Goal: Find specific fact: Find specific fact

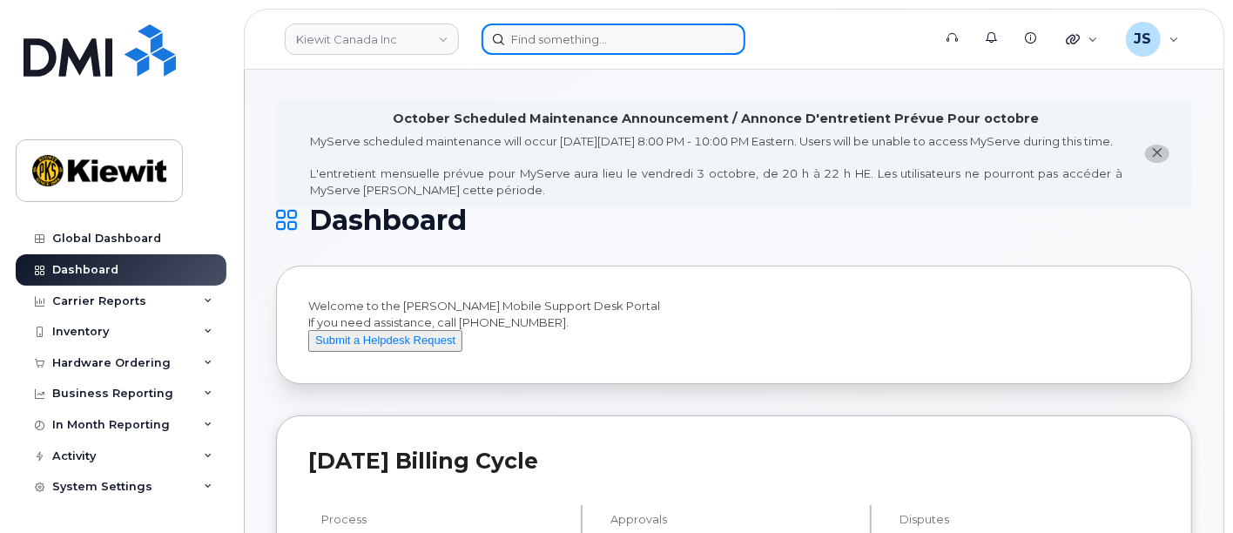
click at [654, 36] on input at bounding box center [614, 39] width 264 height 31
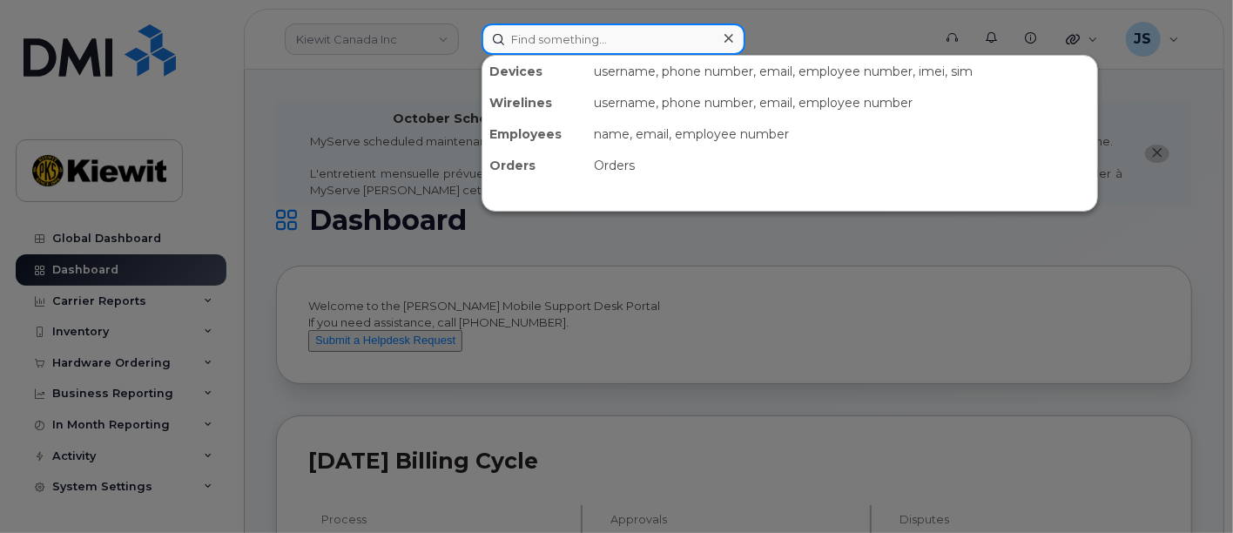
paste input "[PERSON_NAME]"
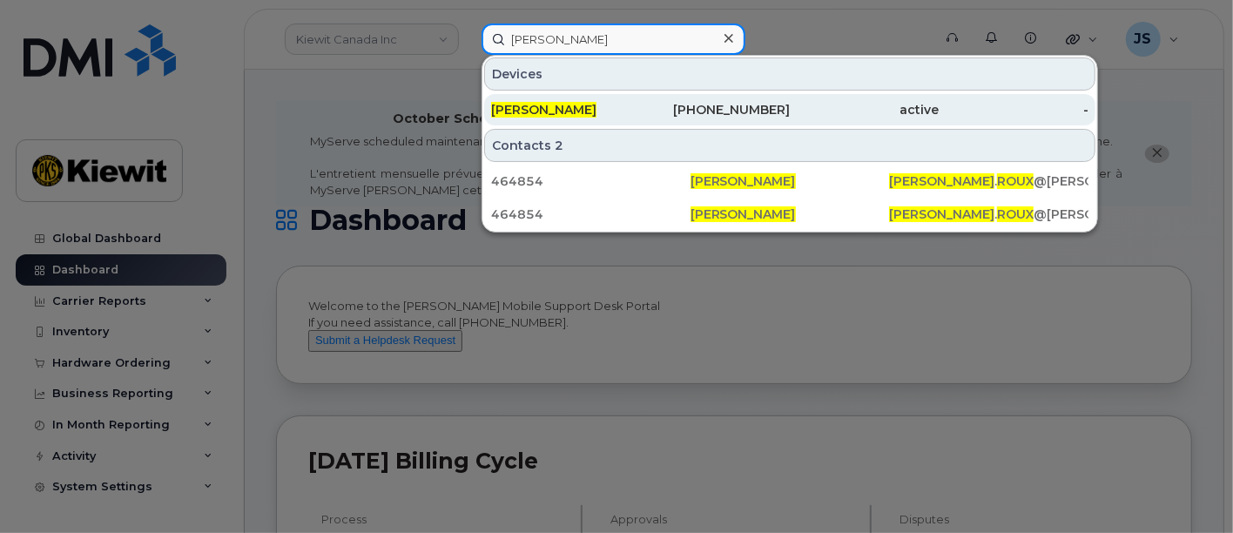
type input "[PERSON_NAME]"
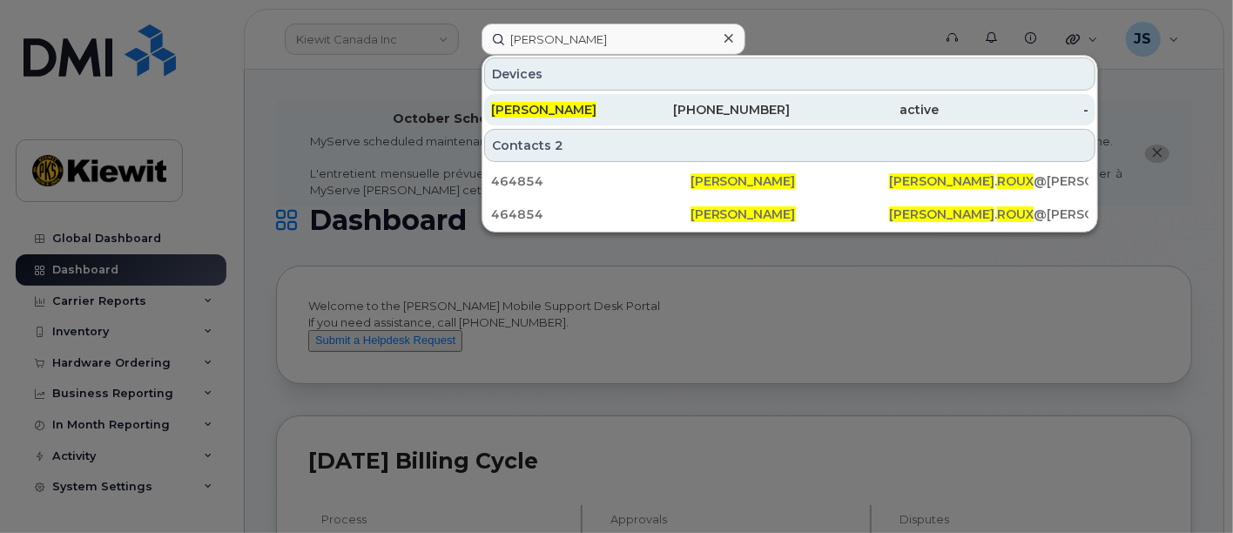
click at [681, 101] on div "514-248-4611" at bounding box center [716, 109] width 150 height 17
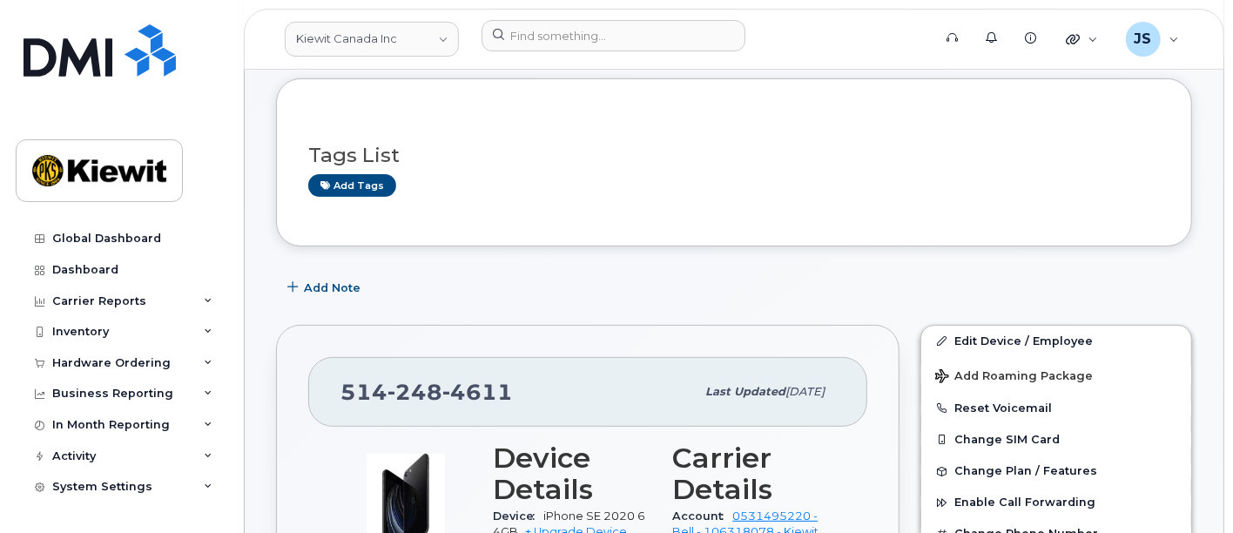
scroll to position [193, 0]
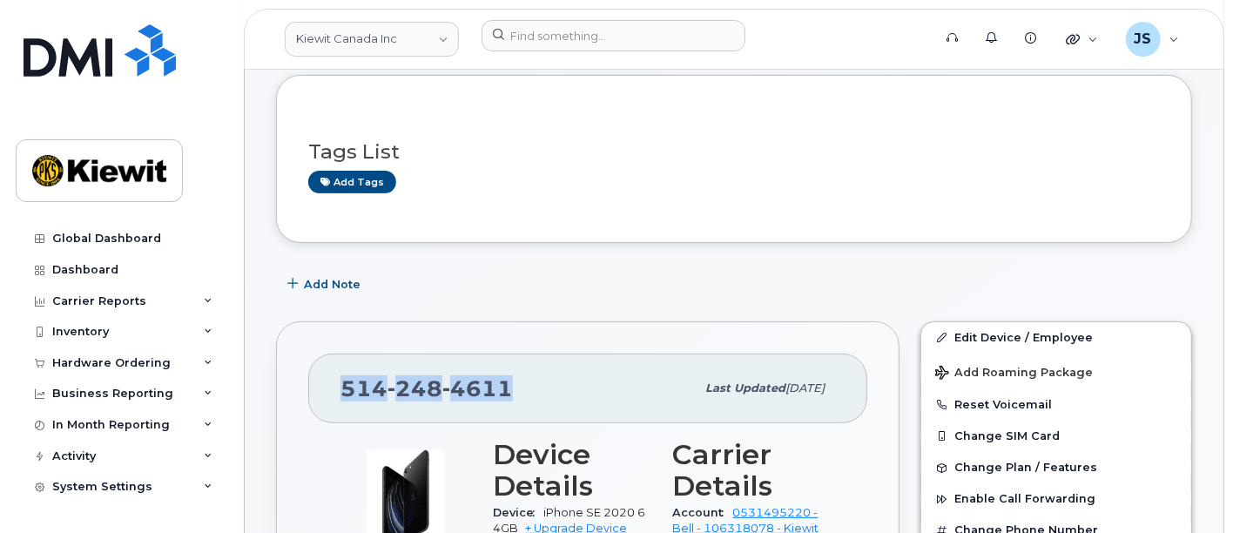
drag, startPoint x: 514, startPoint y: 392, endPoint x: 306, endPoint y: 389, distance: 208.2
copy span "[PHONE_NUMBER]"
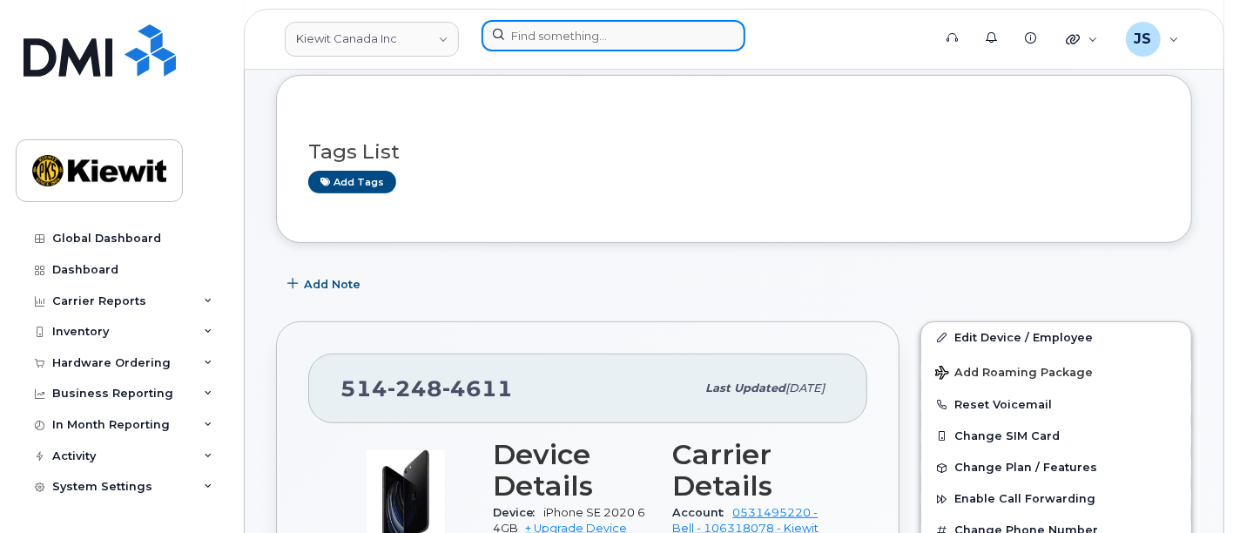
click at [578, 37] on input at bounding box center [614, 35] width 264 height 31
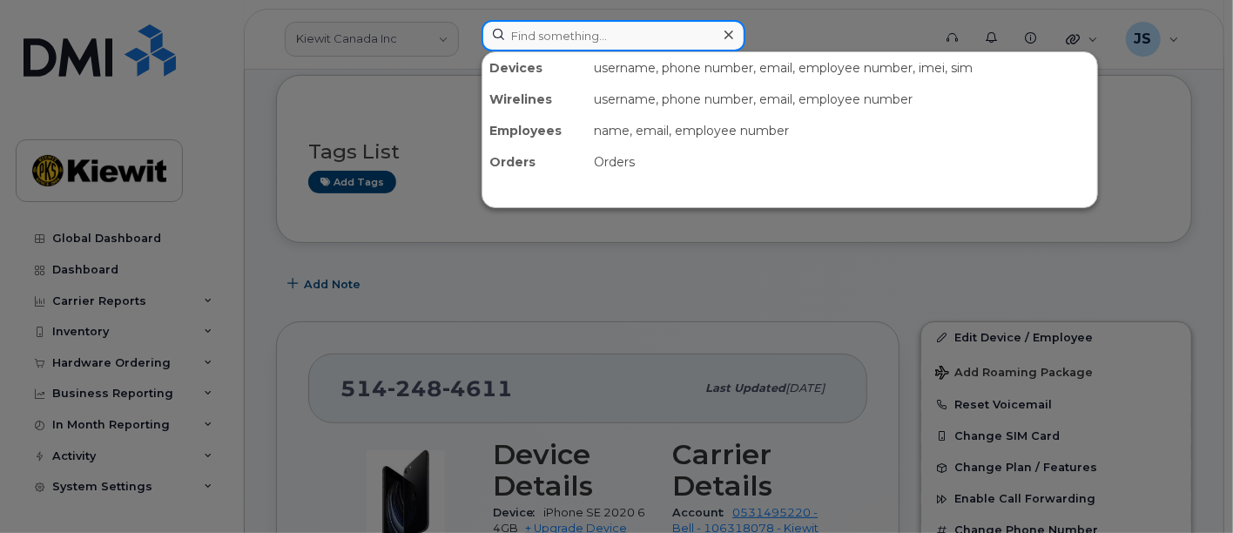
paste input "[PERSON_NAME].Aguieboi"
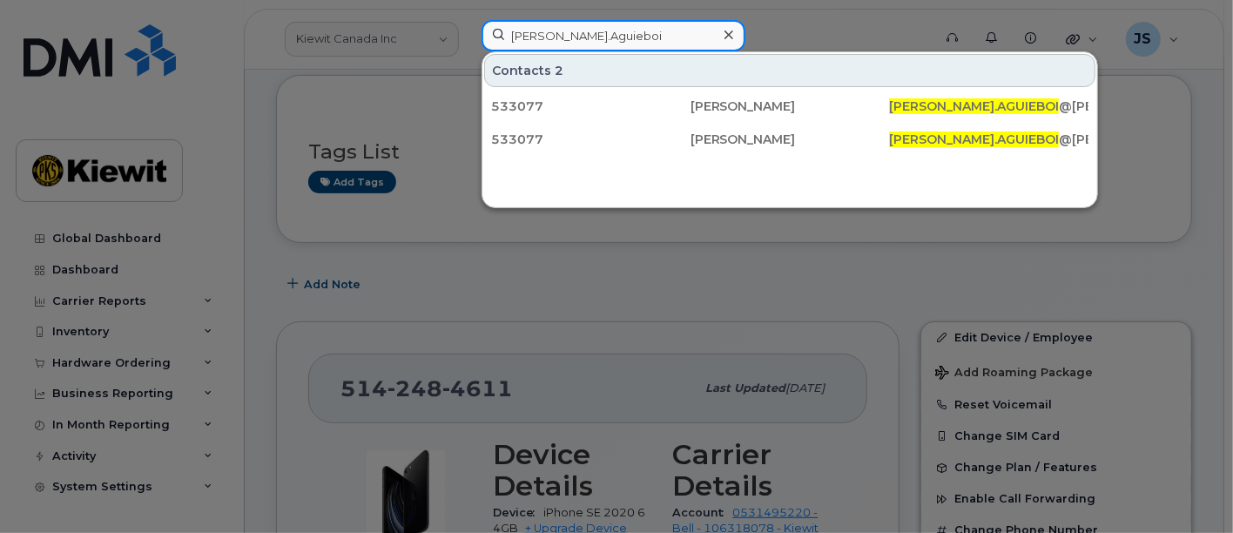
drag, startPoint x: 609, startPoint y: 38, endPoint x: 444, endPoint y: 34, distance: 164.7
click at [468, 34] on div "[PERSON_NAME].Aguieboi Contacts 2 533077 [PERSON_NAME] EBOI [PERSON_NAME].AGUIE…" at bounding box center [701, 39] width 467 height 38
paste input "533077"
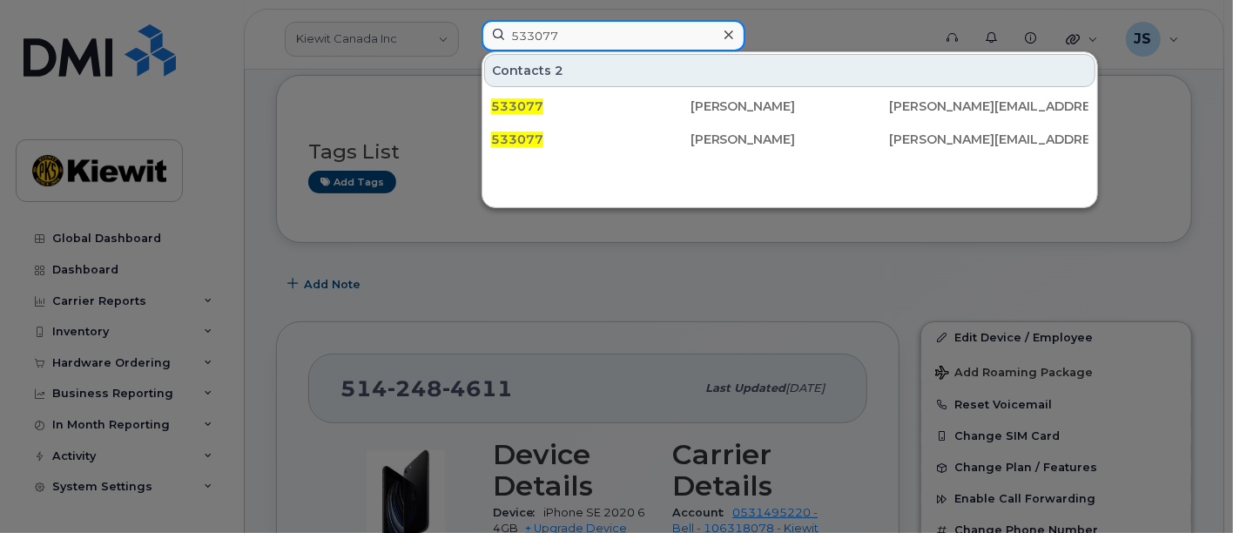
type input "533077"
